Goal: Information Seeking & Learning: Check status

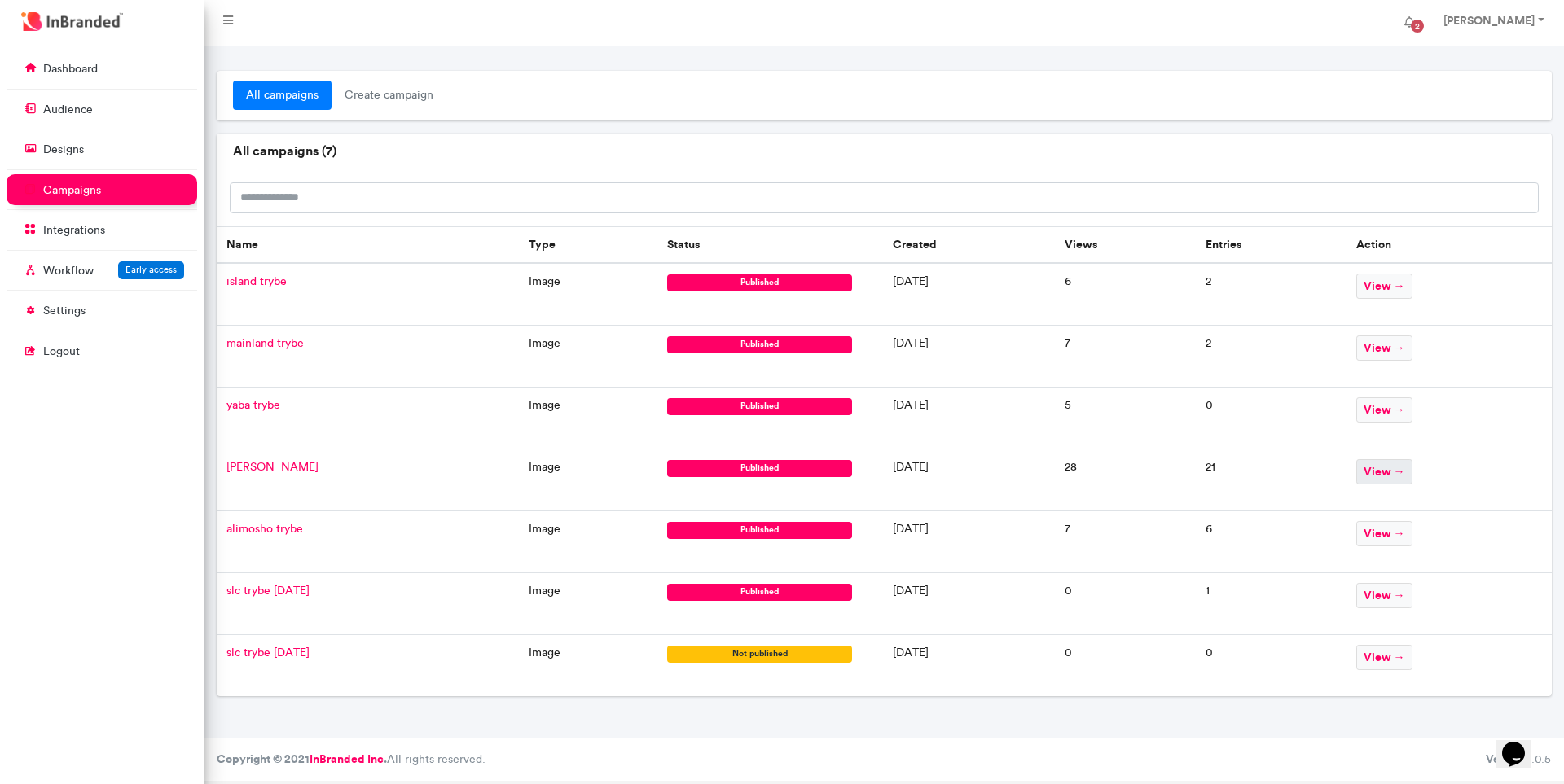
click at [1406, 468] on span "view →" at bounding box center [1383, 472] width 56 height 25
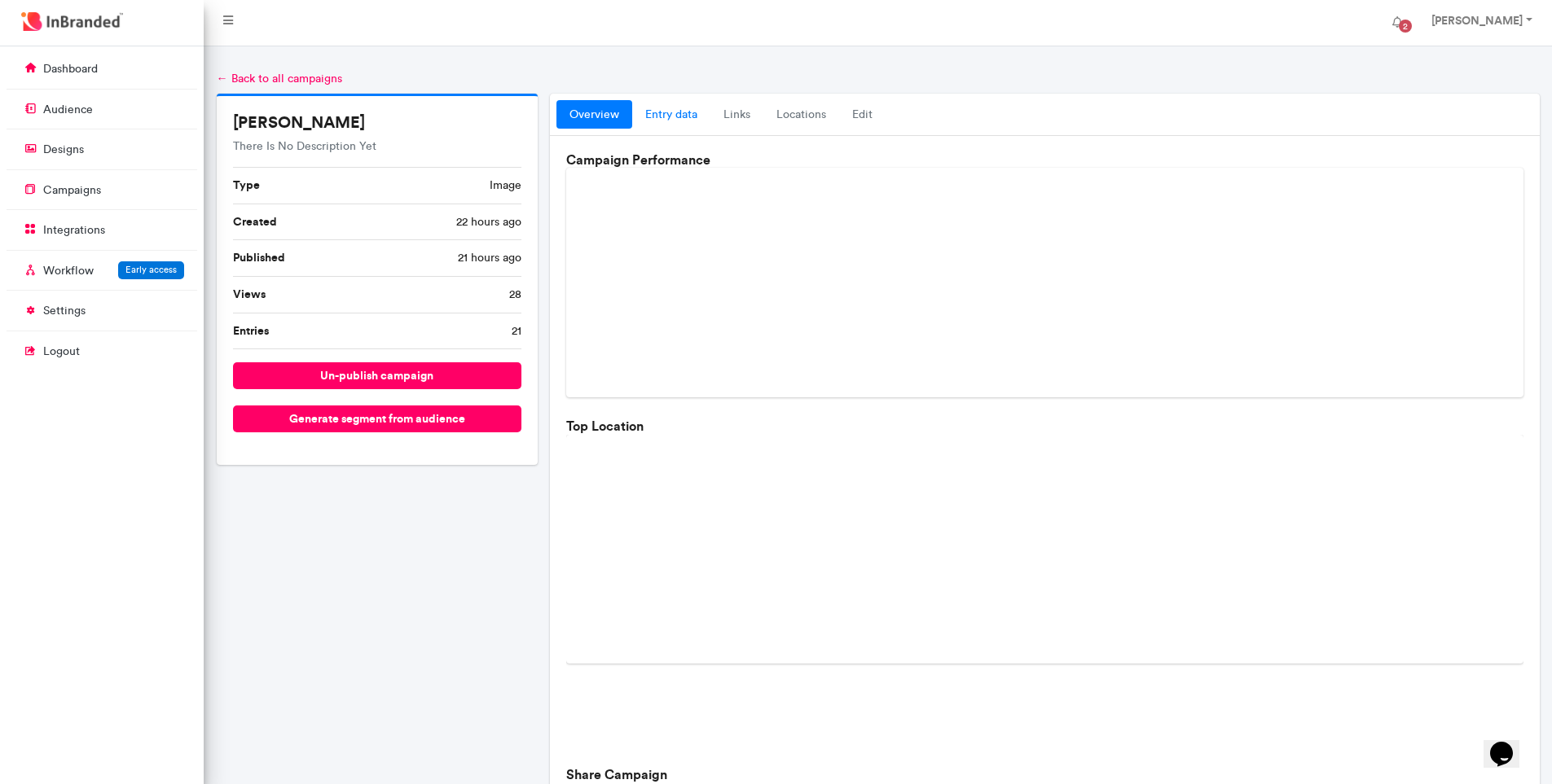
click at [681, 112] on link "entry data" at bounding box center [671, 115] width 79 height 29
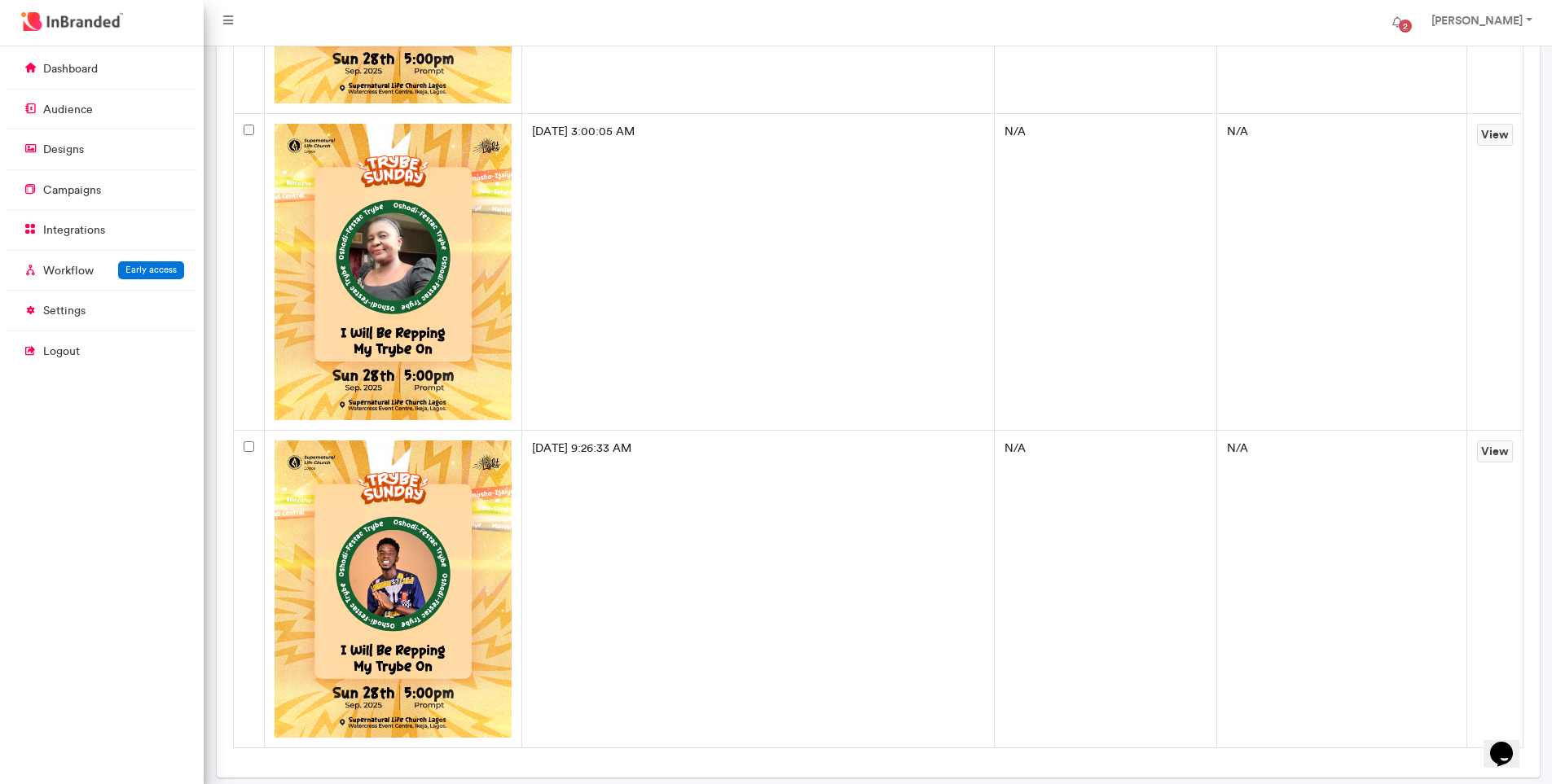
scroll to position [6197, 0]
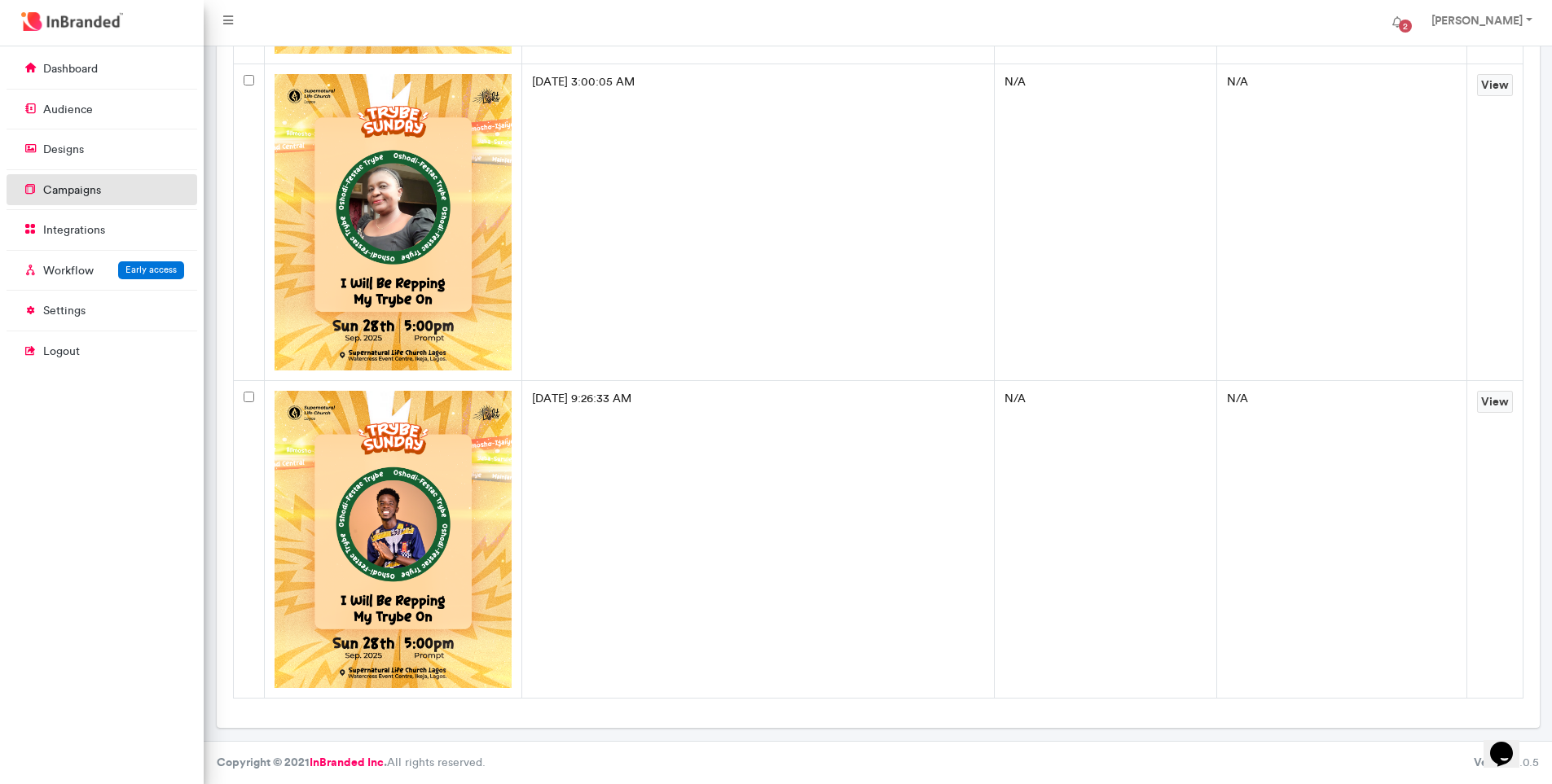
click at [143, 184] on link "campaigns" at bounding box center [102, 190] width 191 height 31
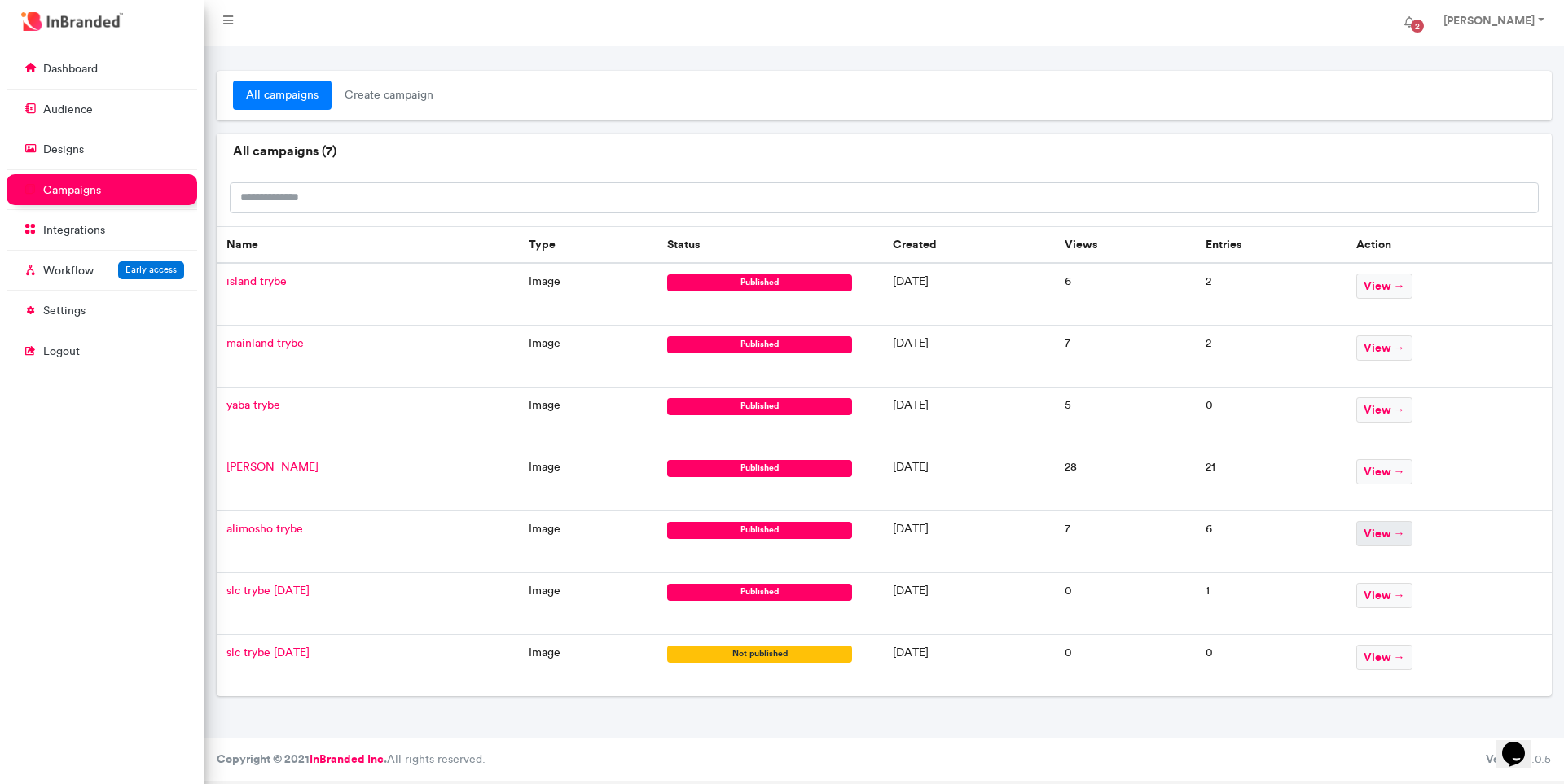
click at [1396, 532] on span "view →" at bounding box center [1383, 534] width 56 height 25
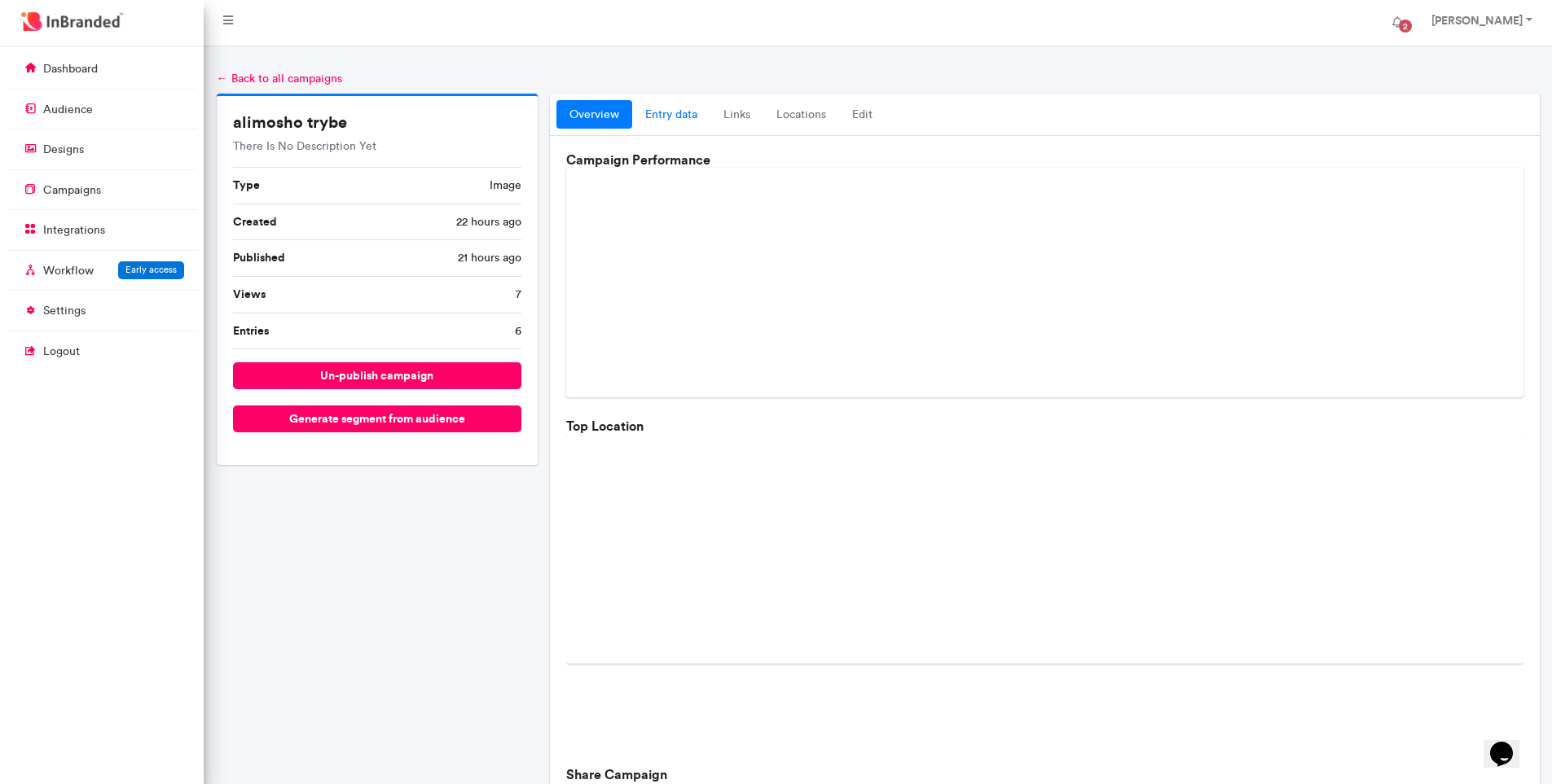
click at [671, 111] on link "entry data" at bounding box center [671, 115] width 79 height 29
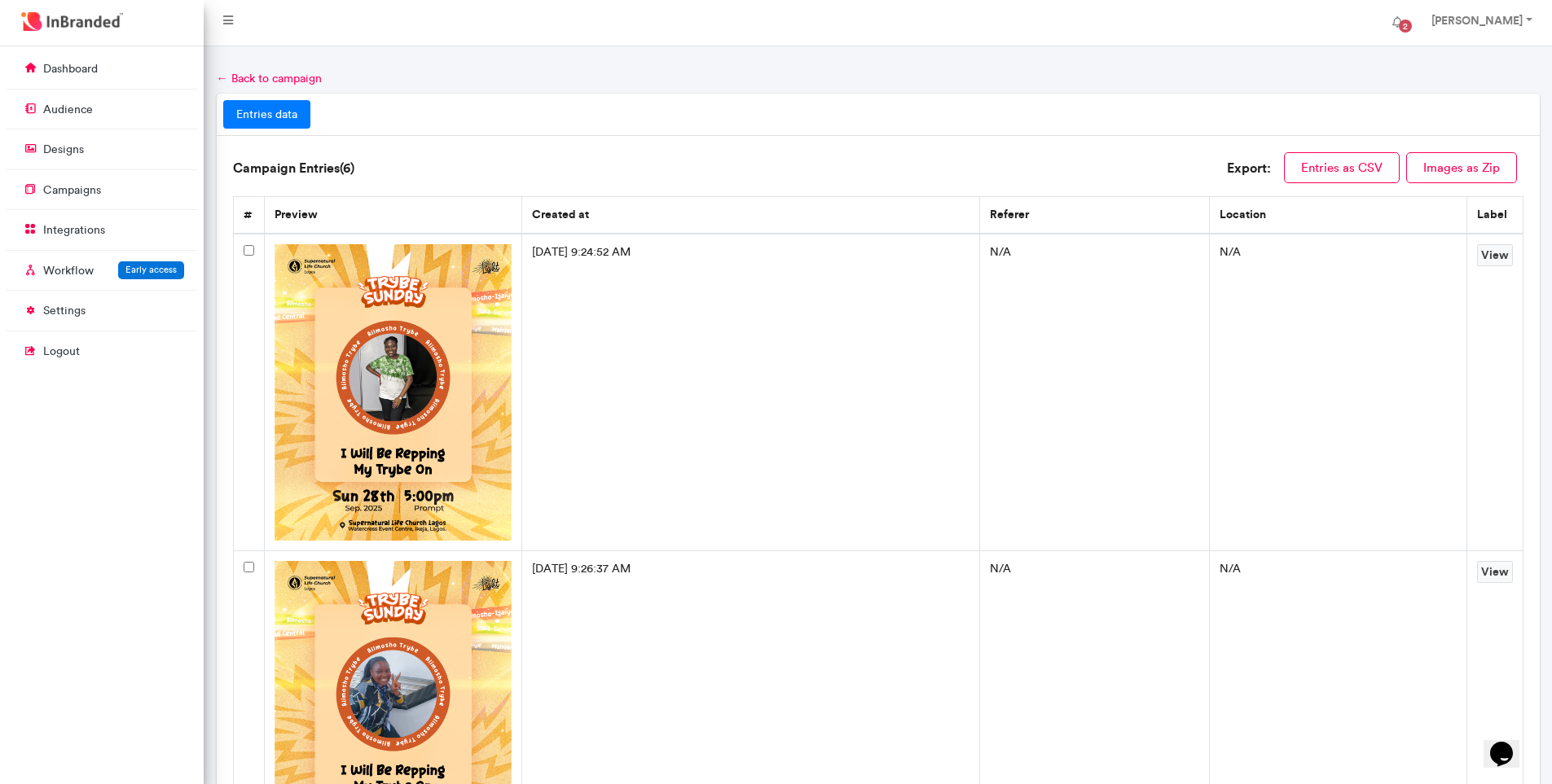
click at [1302, 658] on td "N/A" at bounding box center [1338, 710] width 258 height 317
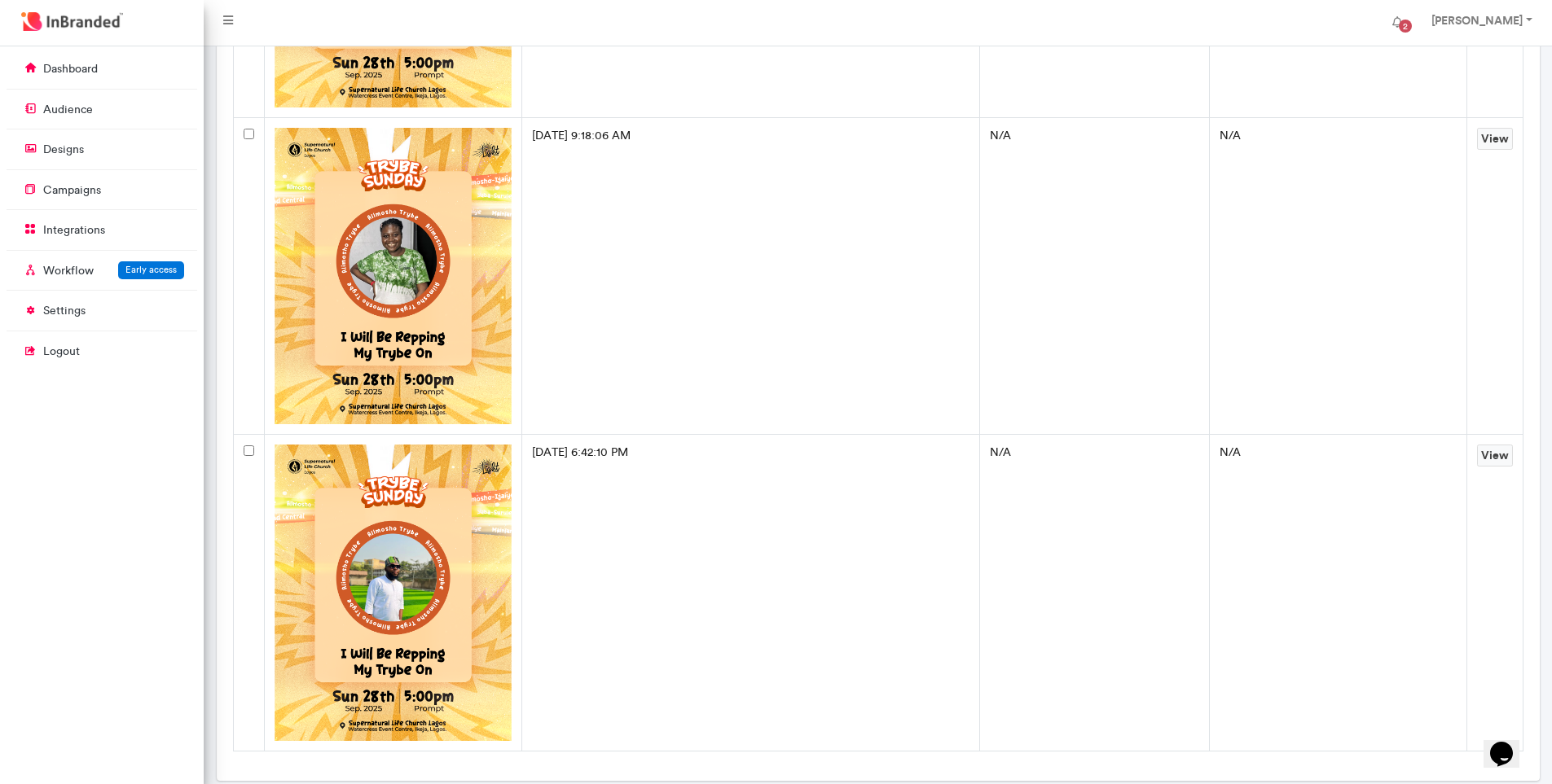
scroll to position [1438, 0]
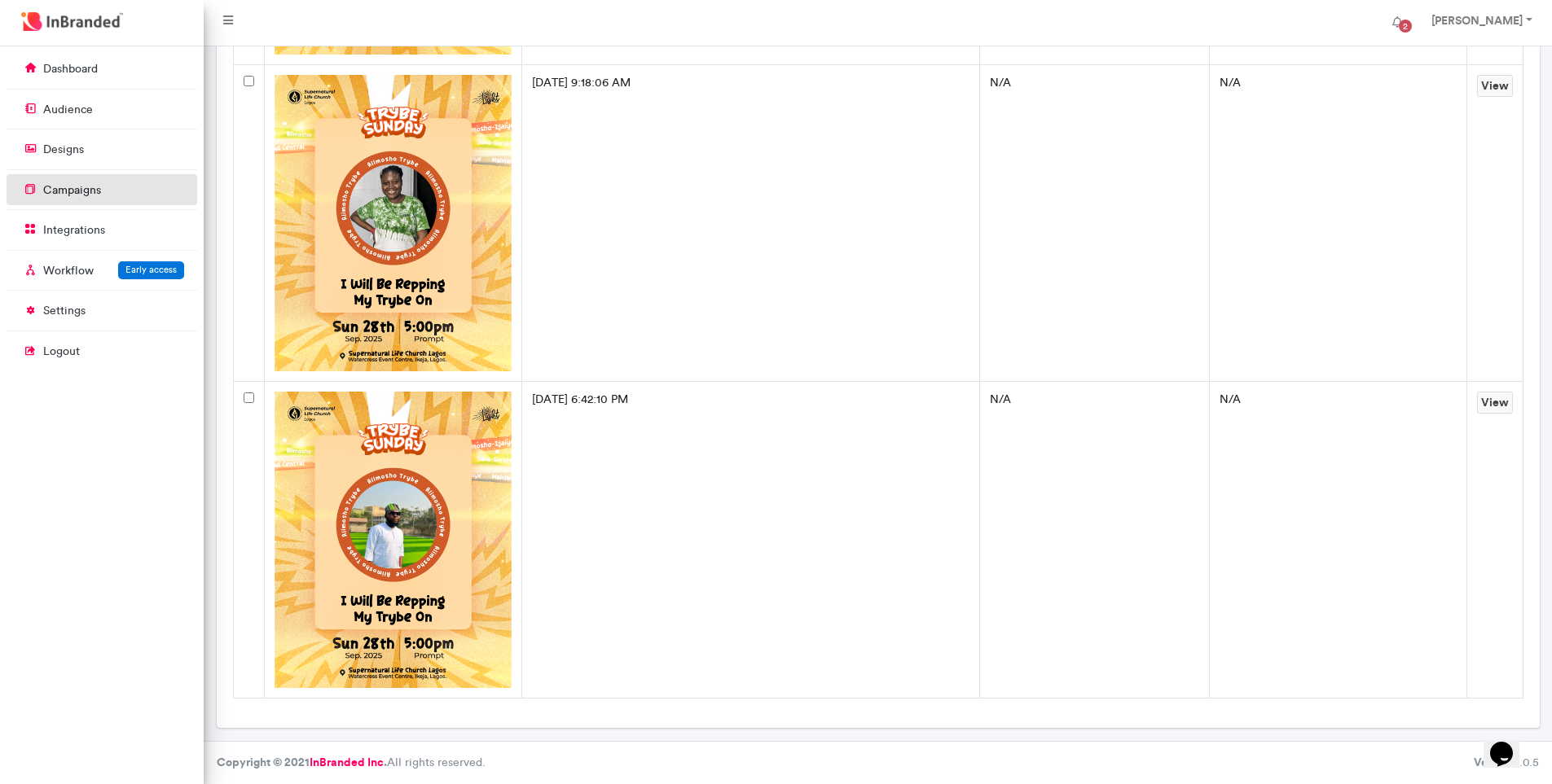
click at [115, 189] on link "campaigns" at bounding box center [102, 190] width 191 height 31
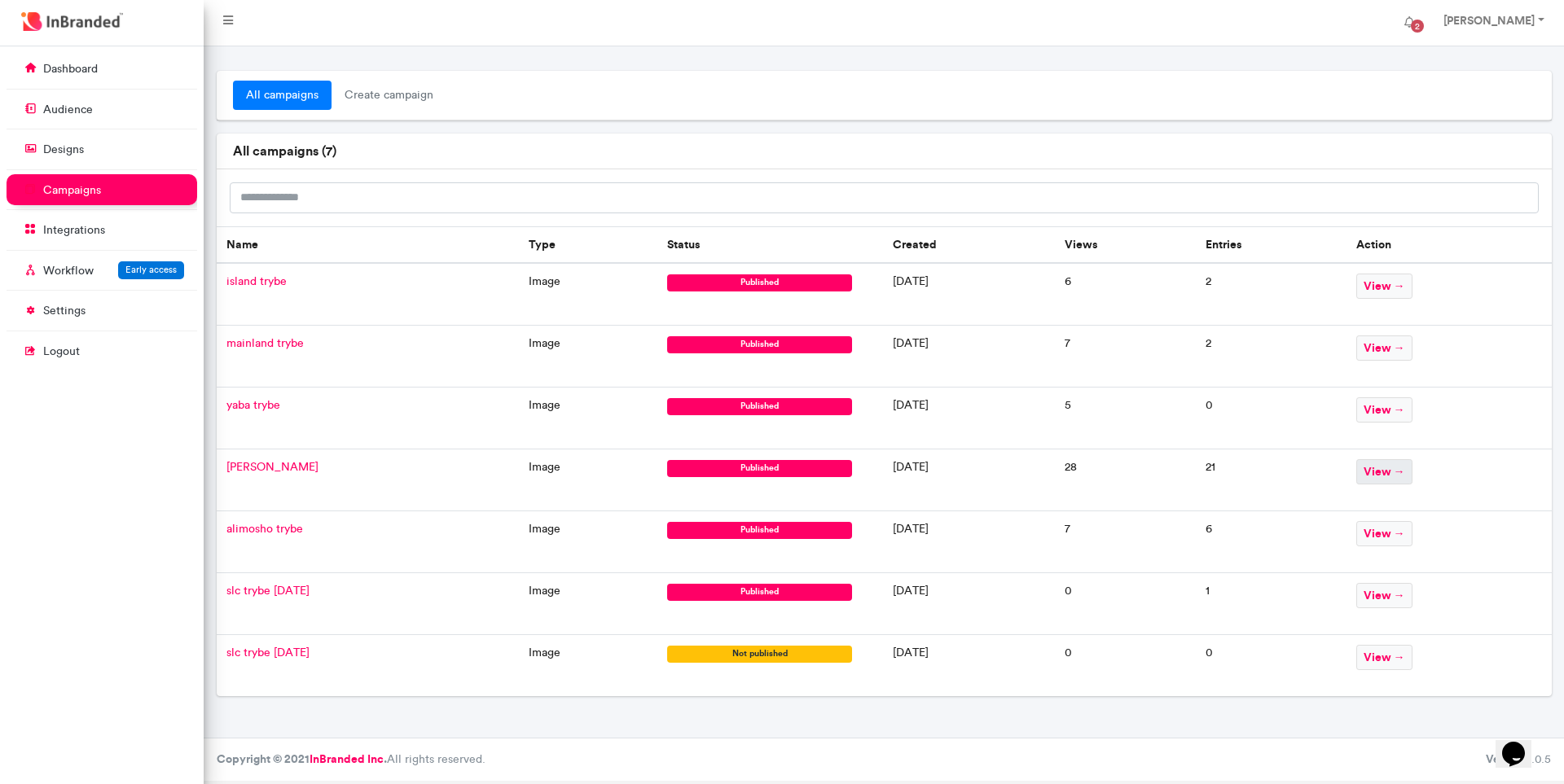
click at [1404, 471] on span "view →" at bounding box center [1383, 472] width 56 height 25
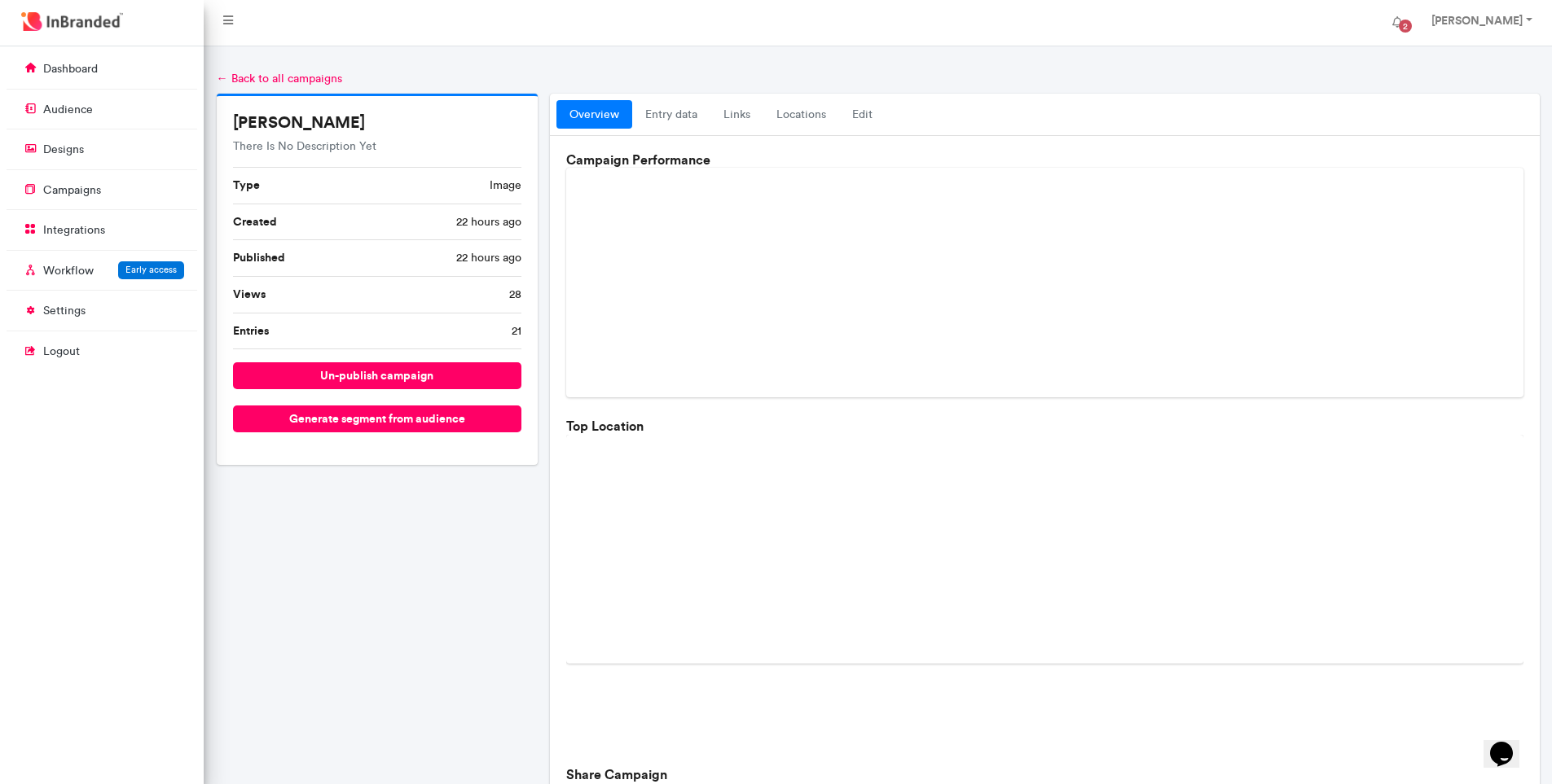
click at [303, 538] on div "oshdi trybe There Is No Description Yet Type image Created 22 hours ago Publish…" at bounding box center [377, 571] width 334 height 955
click at [671, 115] on link "entry data" at bounding box center [671, 115] width 79 height 29
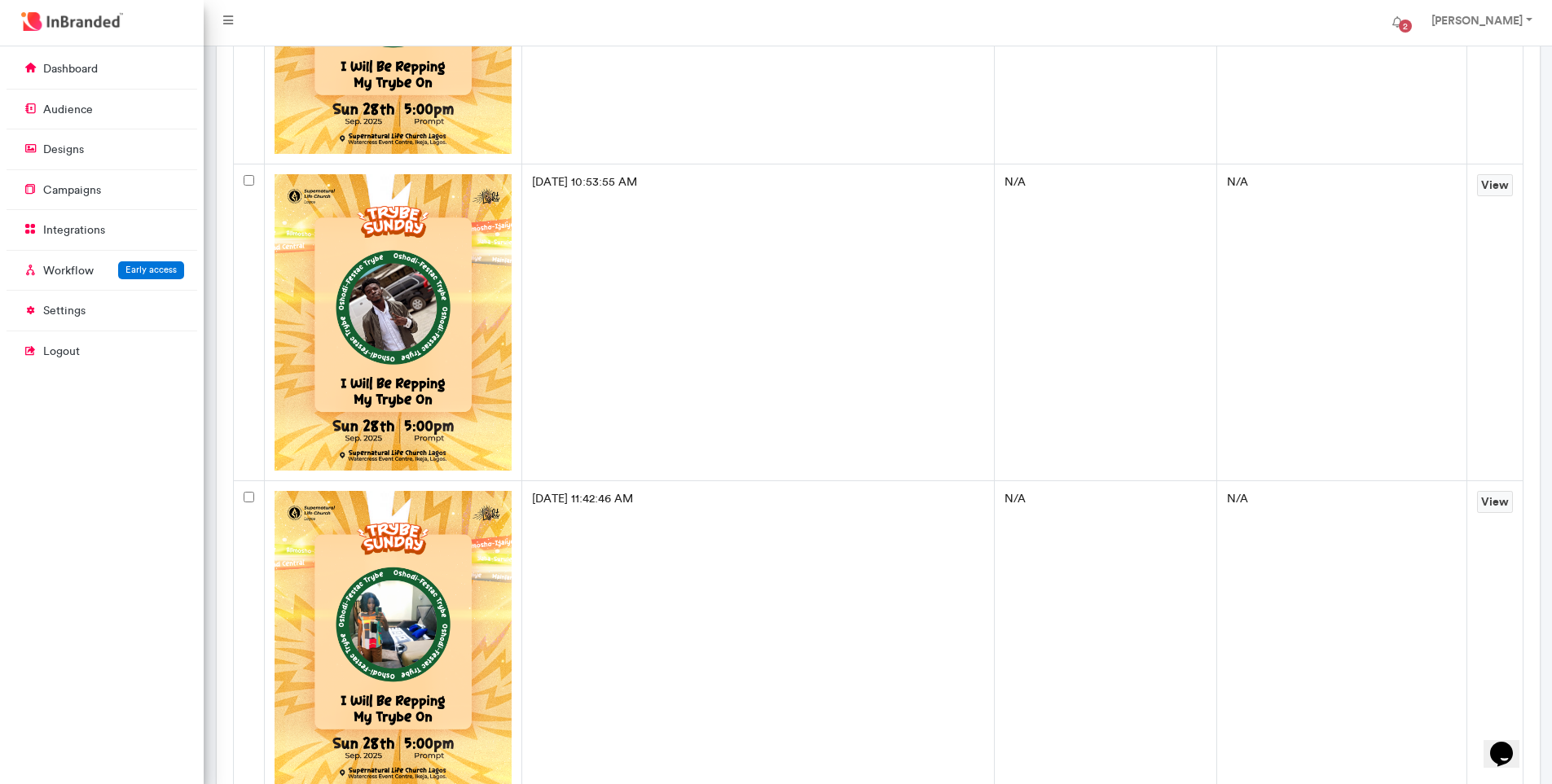
scroll to position [1059, 0]
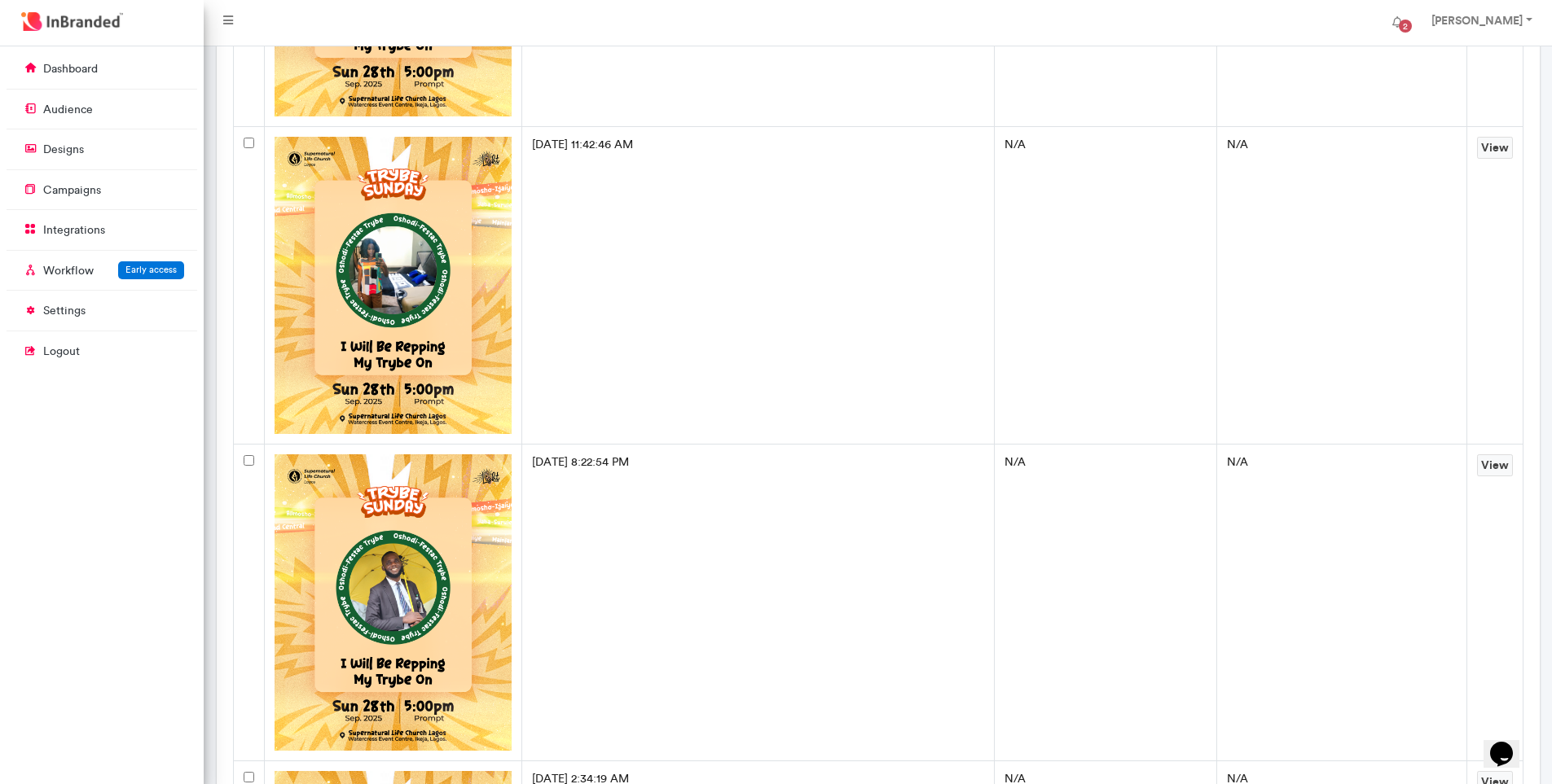
click at [385, 244] on img at bounding box center [393, 285] width 238 height 297
click at [380, 278] on img at bounding box center [393, 285] width 238 height 297
click at [1487, 146] on link "View" at bounding box center [1495, 148] width 36 height 22
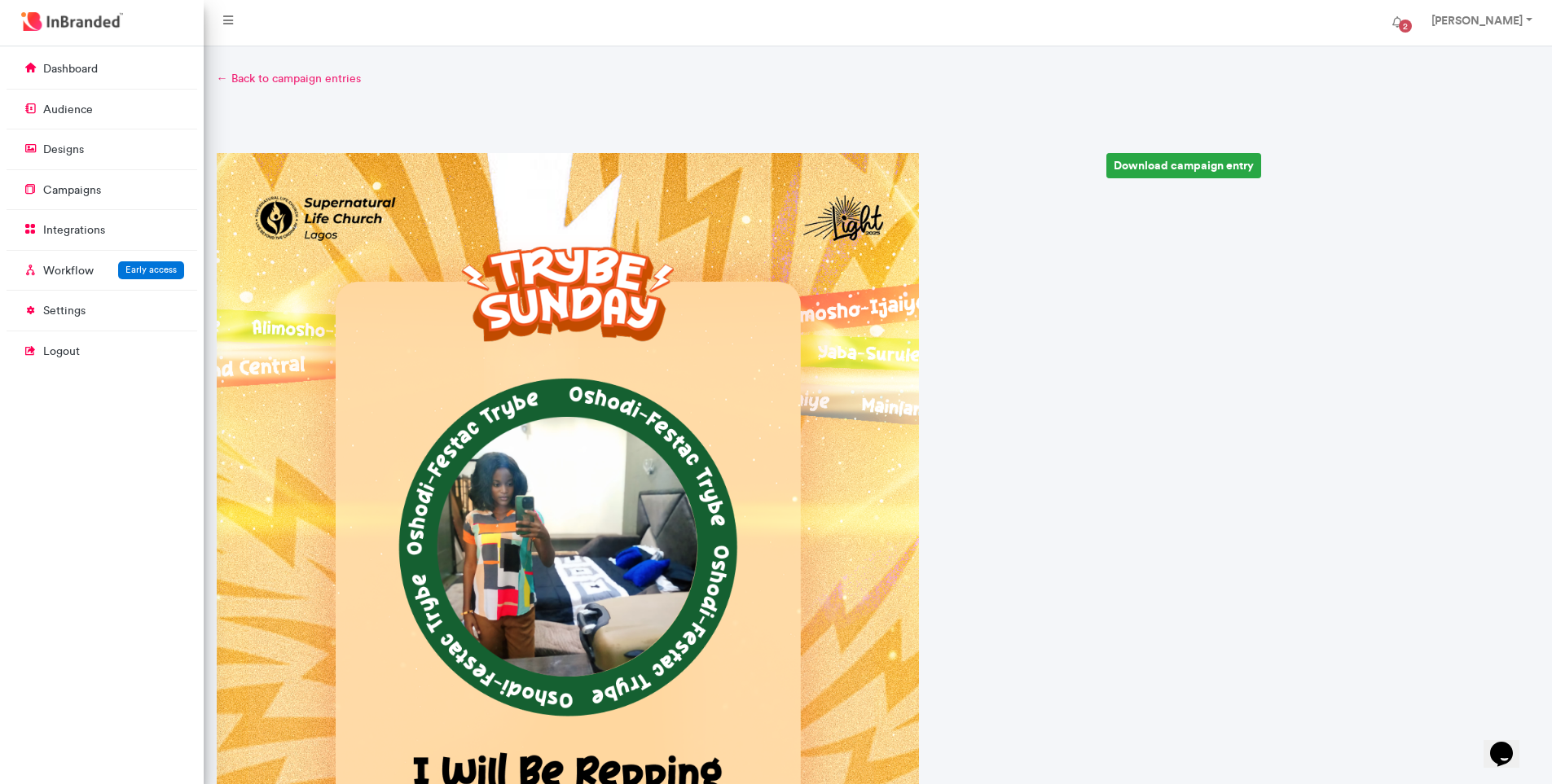
click at [241, 76] on link "← Back to campaign entries" at bounding box center [878, 79] width 1323 height 16
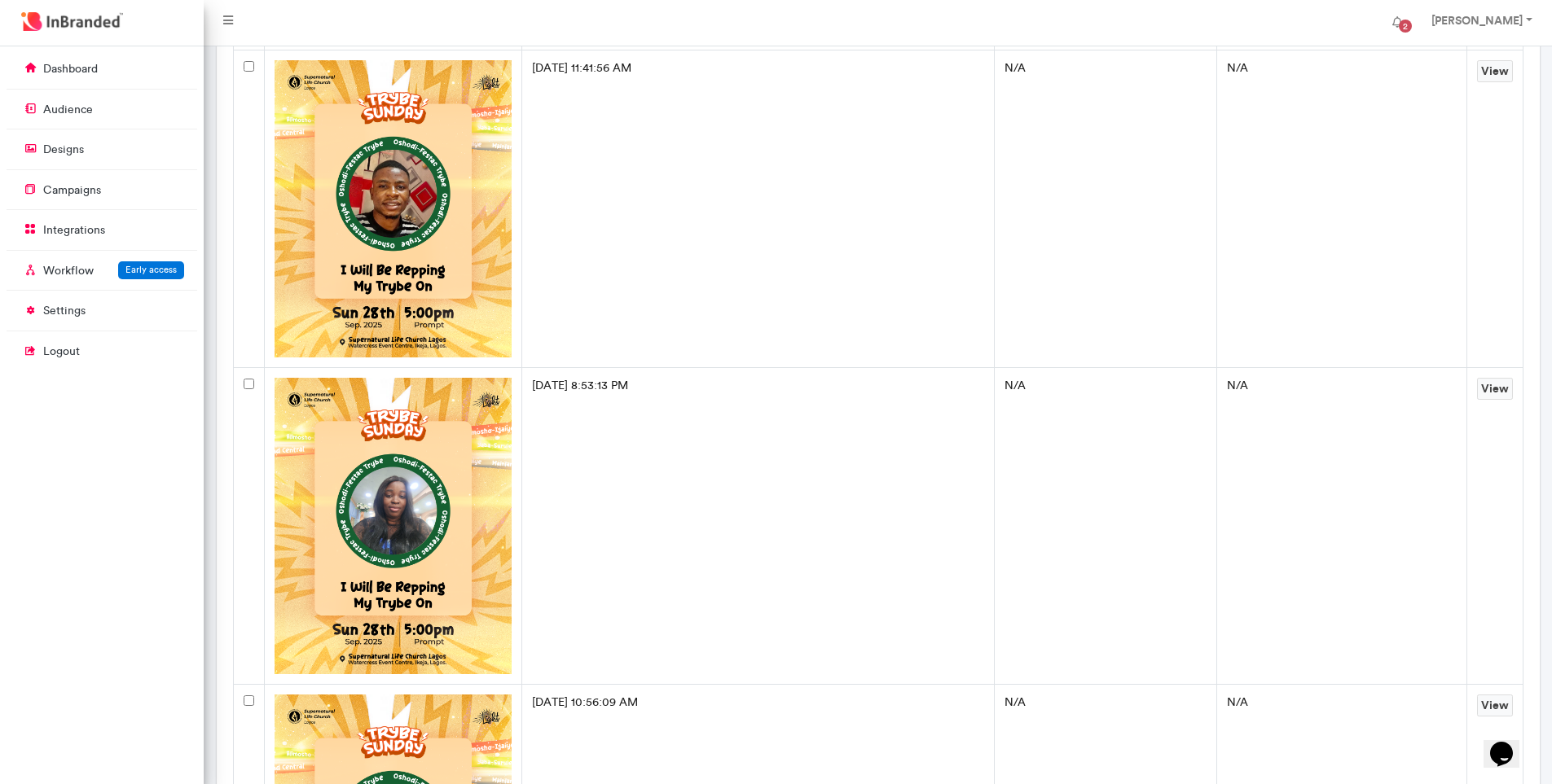
scroll to position [4561, 0]
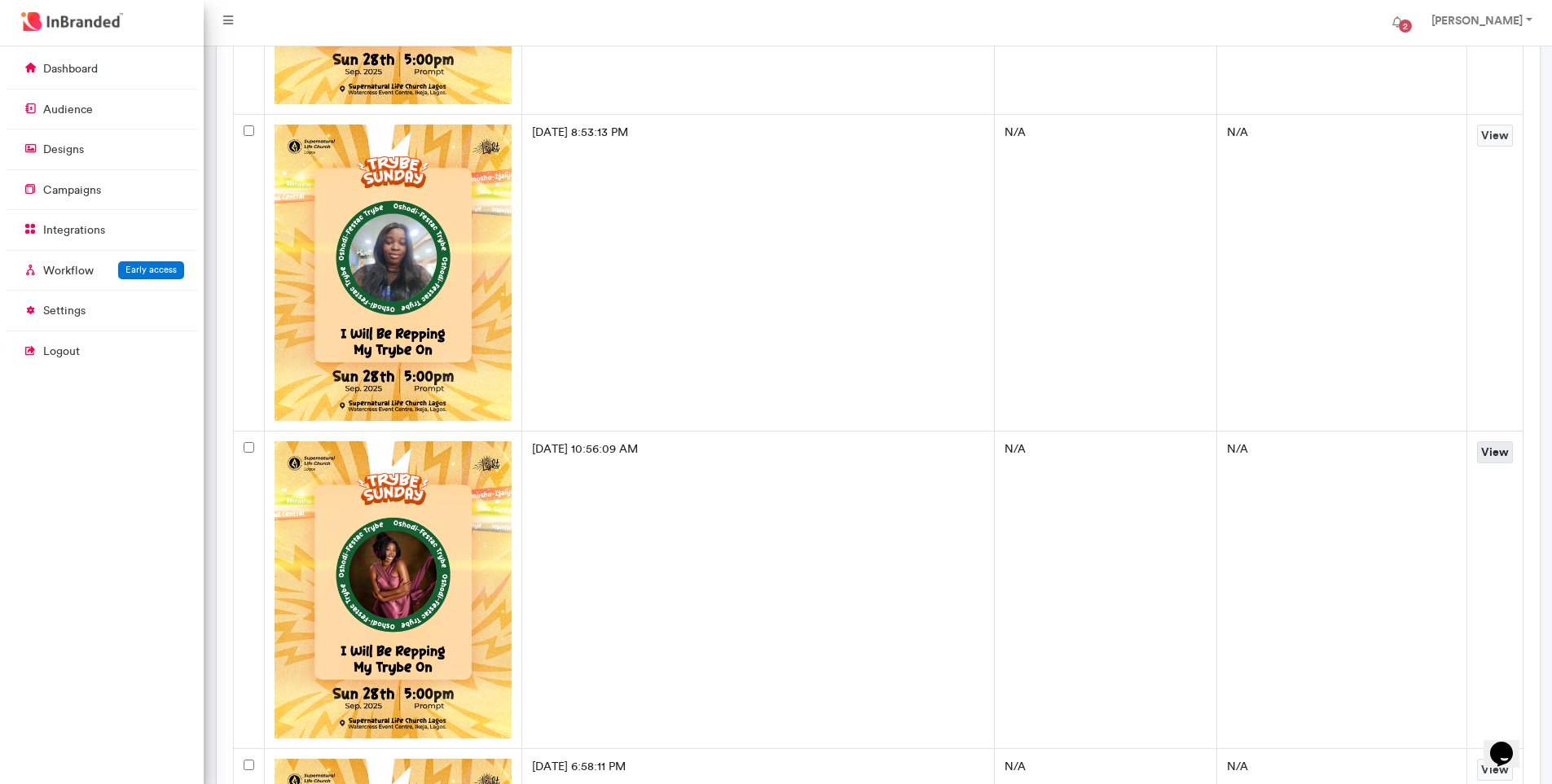
click at [1496, 455] on link "View" at bounding box center [1495, 452] width 36 height 22
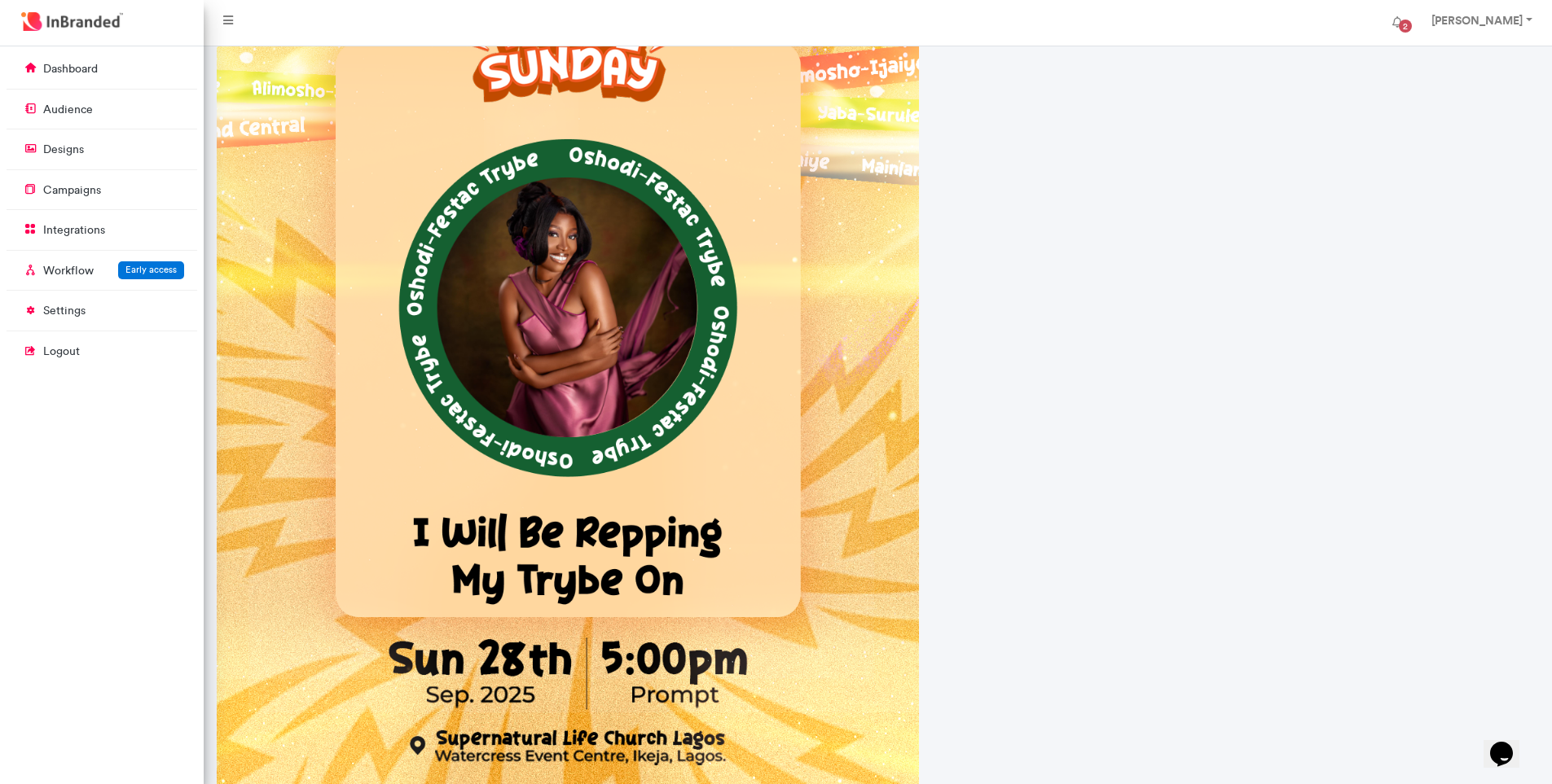
scroll to position [557, 0]
